Goal: Transaction & Acquisition: Purchase product/service

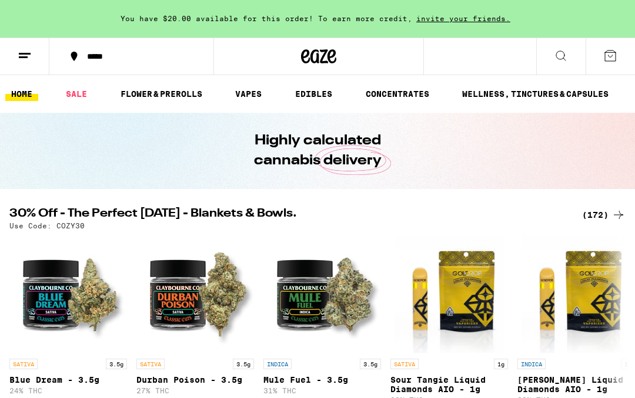
click at [574, 52] on button at bounding box center [560, 56] width 49 height 37
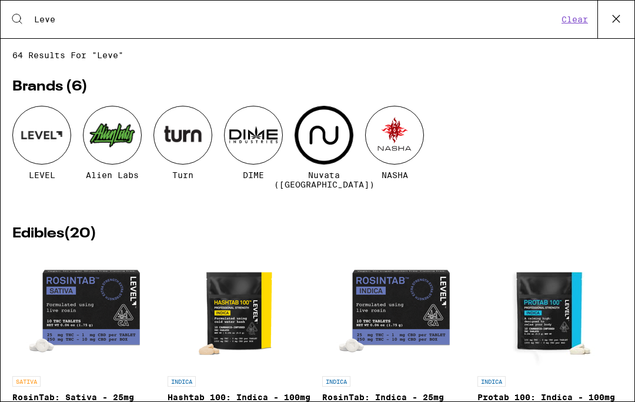
type input "Leve"
click at [36, 138] on div at bounding box center [41, 135] width 59 height 59
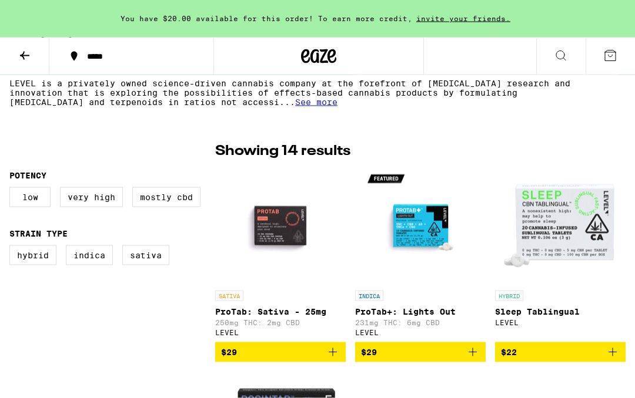
scroll to position [248, 0]
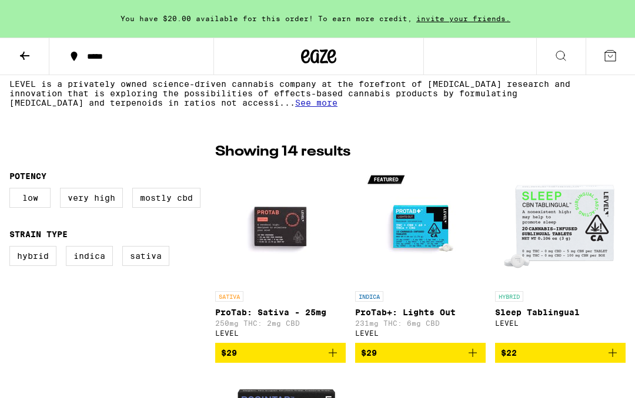
click at [91, 207] on label "Very High" at bounding box center [91, 198] width 63 height 20
click at [12, 190] on input "Very High" at bounding box center [12, 190] width 1 height 1
checkbox input "true"
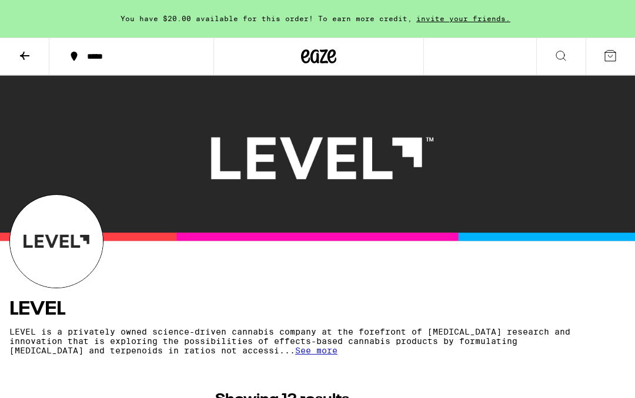
click at [25, 57] on icon at bounding box center [25, 56] width 14 height 14
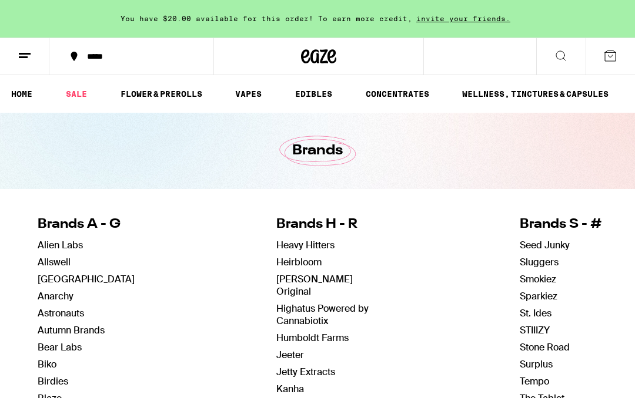
click at [239, 95] on link "VAPES" at bounding box center [248, 94] width 38 height 14
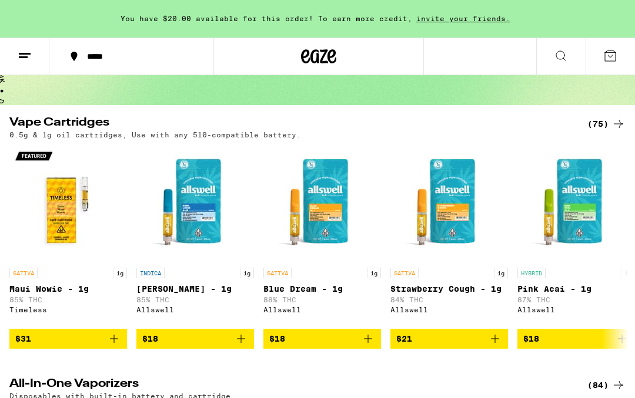
scroll to position [75, 0]
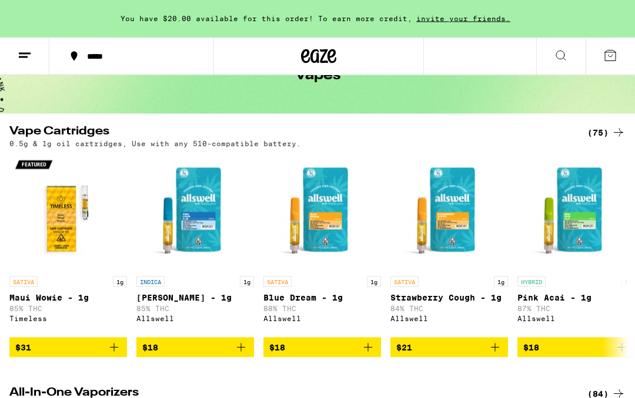
click at [597, 127] on div "(75)" at bounding box center [606, 133] width 38 height 14
